Goal: Transaction & Acquisition: Purchase product/service

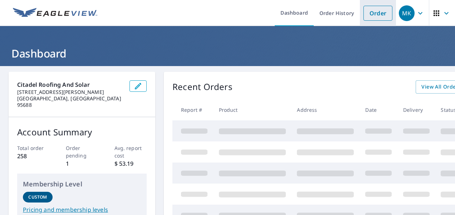
click at [374, 14] on link "Order" at bounding box center [378, 13] width 29 height 15
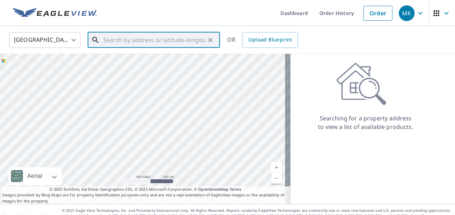
click at [116, 44] on input "text" at bounding box center [154, 40] width 102 height 20
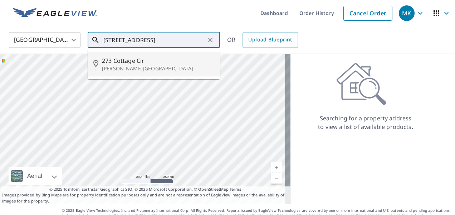
click at [121, 61] on span "273 Cottage Cir" at bounding box center [158, 61] width 112 height 9
type input "[STREET_ADDRESS][PERSON_NAME]"
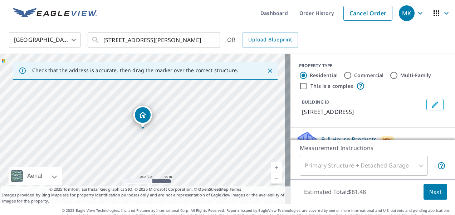
click at [271, 165] on link "Current Level 17, Zoom In" at bounding box center [276, 167] width 11 height 11
click at [271, 165] on link "Current Level 17.912914383236288, Zoom In" at bounding box center [276, 167] width 11 height 11
drag, startPoint x: 142, startPoint y: 111, endPoint x: 131, endPoint y: 109, distance: 11.3
click at [216, 119] on div "[STREET_ADDRESS][PERSON_NAME]" at bounding box center [145, 129] width 291 height 150
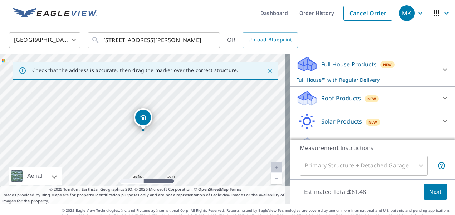
scroll to position [81, 0]
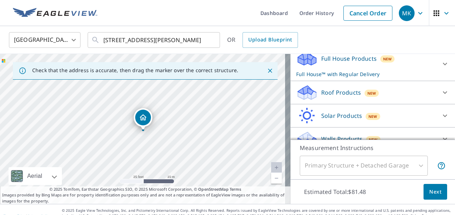
click at [408, 165] on div "Primary Structure + Detached Garage" at bounding box center [364, 166] width 128 height 20
drag, startPoint x: 145, startPoint y: 115, endPoint x: 171, endPoint y: 110, distance: 26.6
drag, startPoint x: 144, startPoint y: 111, endPoint x: 149, endPoint y: 110, distance: 4.7
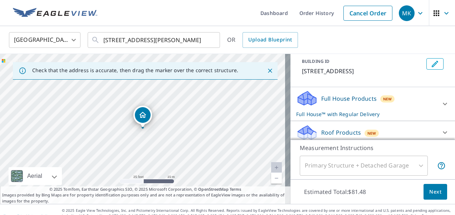
scroll to position [39, 0]
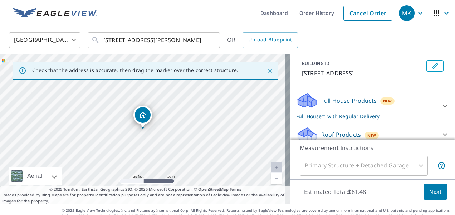
click at [437, 100] on div at bounding box center [445, 106] width 17 height 17
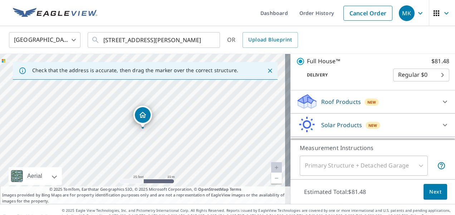
scroll to position [112, 0]
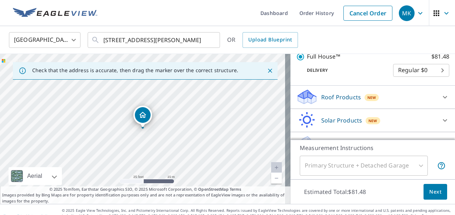
click at [437, 96] on div at bounding box center [445, 97] width 17 height 17
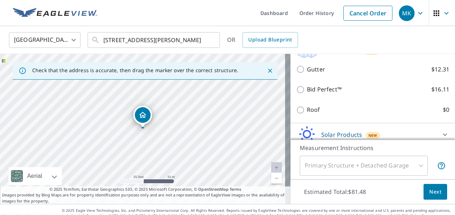
scroll to position [167, 0]
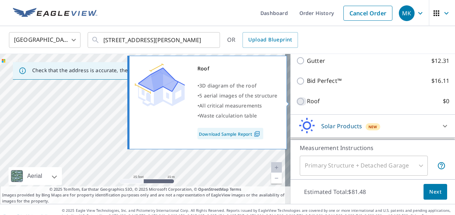
click at [296, 99] on input "Roof $0" at bounding box center [301, 101] width 11 height 9
checkbox input "true"
type input "3"
checkbox input "false"
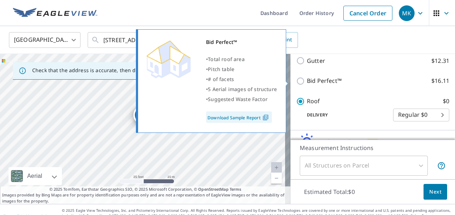
drag, startPoint x: 295, startPoint y: 81, endPoint x: 295, endPoint y: 75, distance: 5.7
click at [296, 79] on input "Bid Perfect™ $16.11" at bounding box center [301, 81] width 11 height 9
checkbox input "true"
type input "1"
checkbox input "false"
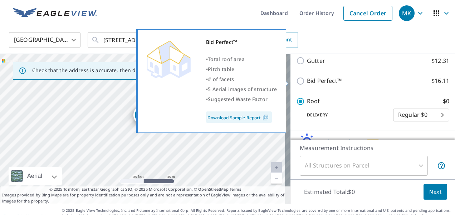
scroll to position [151, 0]
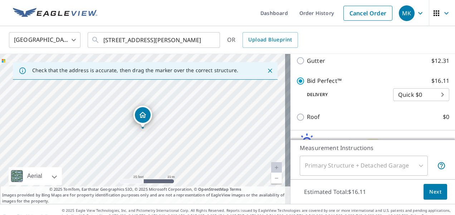
click at [296, 60] on input "Gutter $12.31" at bounding box center [301, 61] width 11 height 9
checkbox input "true"
checkbox input "false"
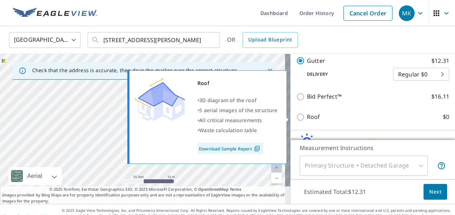
click at [296, 115] on input "Roof $0" at bounding box center [301, 117] width 11 height 9
checkbox input "true"
type input "3"
checkbox input "false"
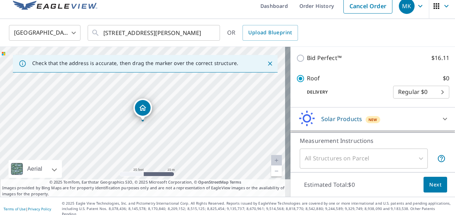
scroll to position [169, 0]
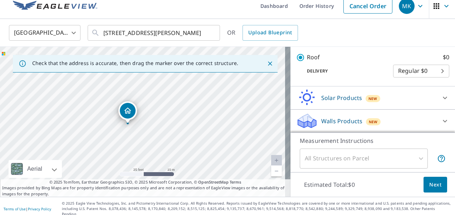
drag, startPoint x: 142, startPoint y: 105, endPoint x: 127, endPoint y: 108, distance: 16.0
click at [429, 186] on span "Next" at bounding box center [435, 185] width 12 height 9
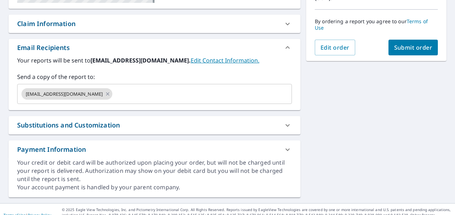
scroll to position [188, 0]
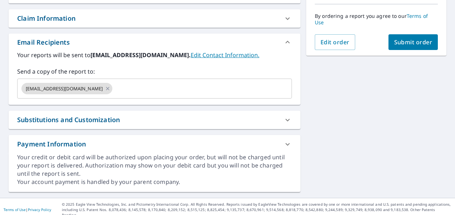
click at [279, 119] on div at bounding box center [287, 120] width 17 height 17
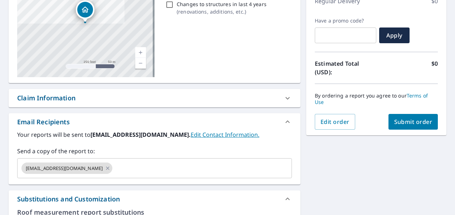
scroll to position [48, 0]
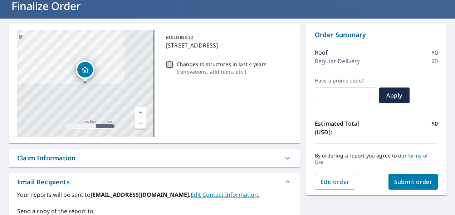
click at [170, 63] on input "Changes to structures in last 4 years ( renovations, additions, etc. )" at bounding box center [169, 64] width 9 height 9
click at [169, 63] on input "Changes to structures in last 4 years ( renovations, additions, etc. )" at bounding box center [169, 64] width 9 height 9
checkbox input "false"
click at [405, 181] on span "Submit order" at bounding box center [413, 182] width 38 height 8
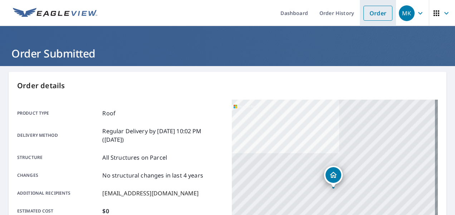
click at [373, 14] on link "Order" at bounding box center [378, 13] width 29 height 15
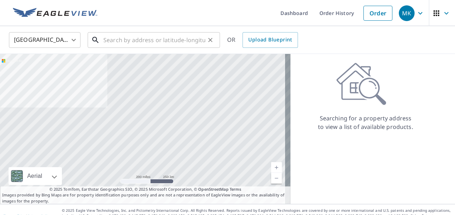
click at [164, 38] on input "text" at bounding box center [154, 40] width 102 height 20
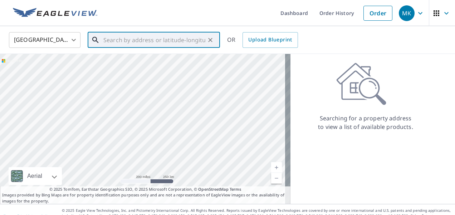
paste input "[STREET_ADDRESS]"
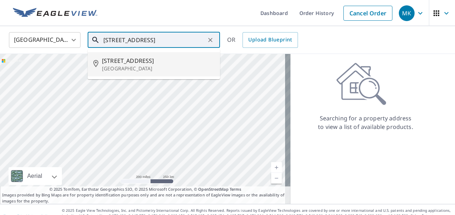
click at [151, 57] on span "[STREET_ADDRESS]" at bounding box center [158, 61] width 112 height 9
type input "[STREET_ADDRESS]"
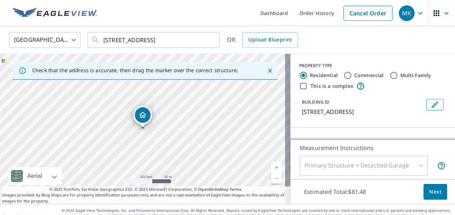
click at [273, 167] on link "Current Level 17, Zoom In" at bounding box center [276, 167] width 11 height 11
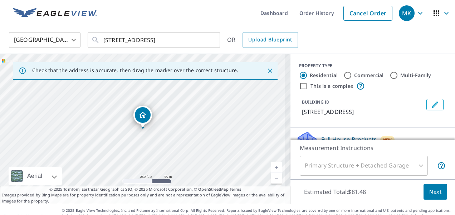
click at [273, 167] on link "Current Level 17, Zoom In" at bounding box center [276, 167] width 11 height 11
click at [273, 167] on link "Current Level 17.80815664202316, Zoom In" at bounding box center [276, 167] width 11 height 11
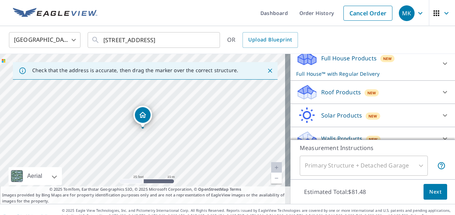
scroll to position [85, 0]
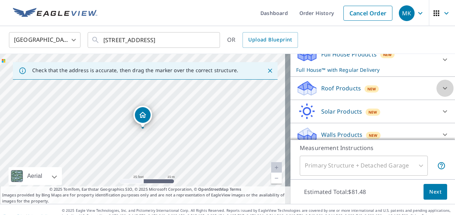
click at [441, 93] on icon at bounding box center [445, 88] width 9 height 9
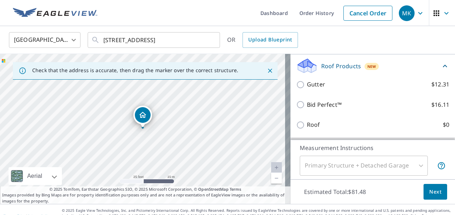
scroll to position [109, 0]
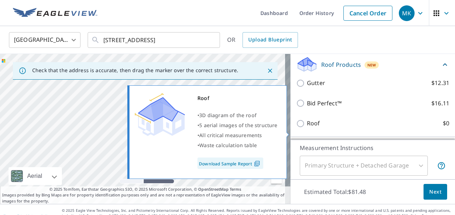
click at [296, 134] on div "Roof $0" at bounding box center [372, 123] width 153 height 20
click at [296, 128] on input "Roof $0" at bounding box center [301, 124] width 11 height 9
checkbox input "true"
type input "3"
checkbox input "false"
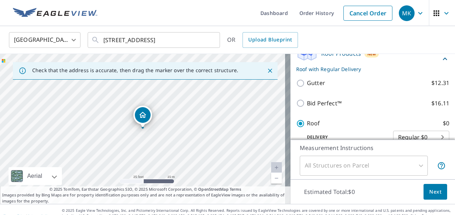
scroll to position [157, 0]
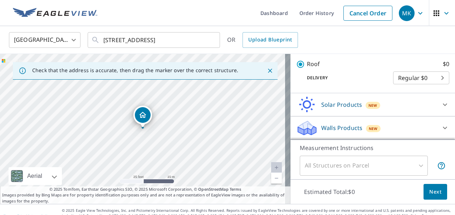
click at [429, 191] on span "Next" at bounding box center [435, 192] width 12 height 9
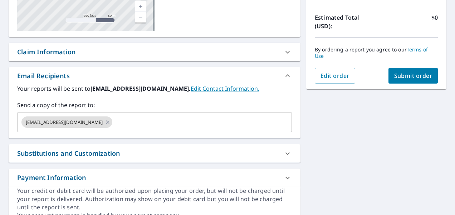
click at [407, 76] on span "Submit order" at bounding box center [413, 76] width 38 height 8
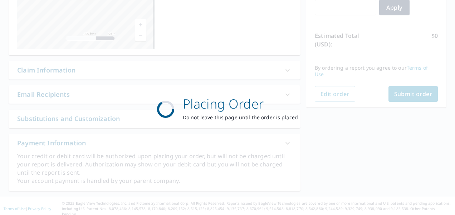
scroll to position [135, 0]
